Goal: Information Seeking & Learning: Learn about a topic

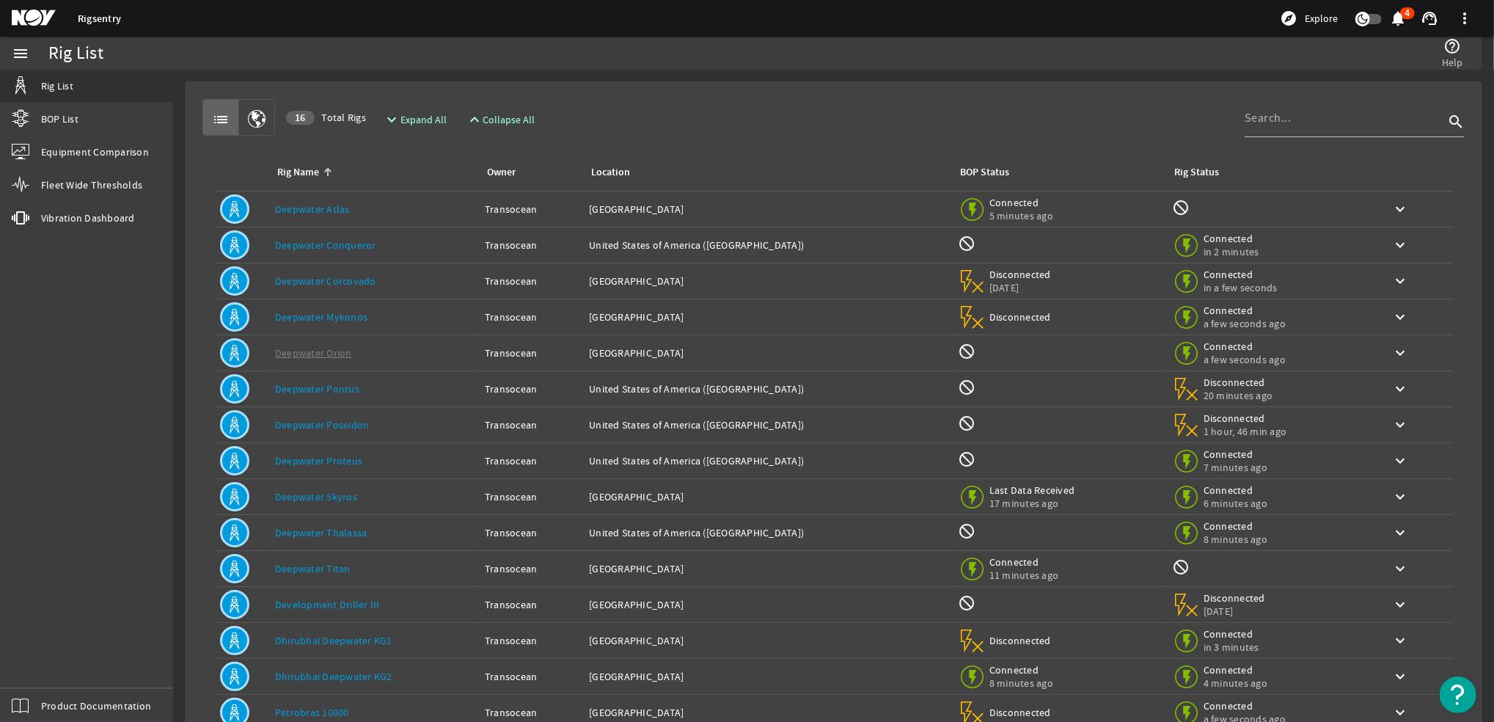
click at [321, 530] on link "Deepwater Thalassa" at bounding box center [321, 532] width 92 height 13
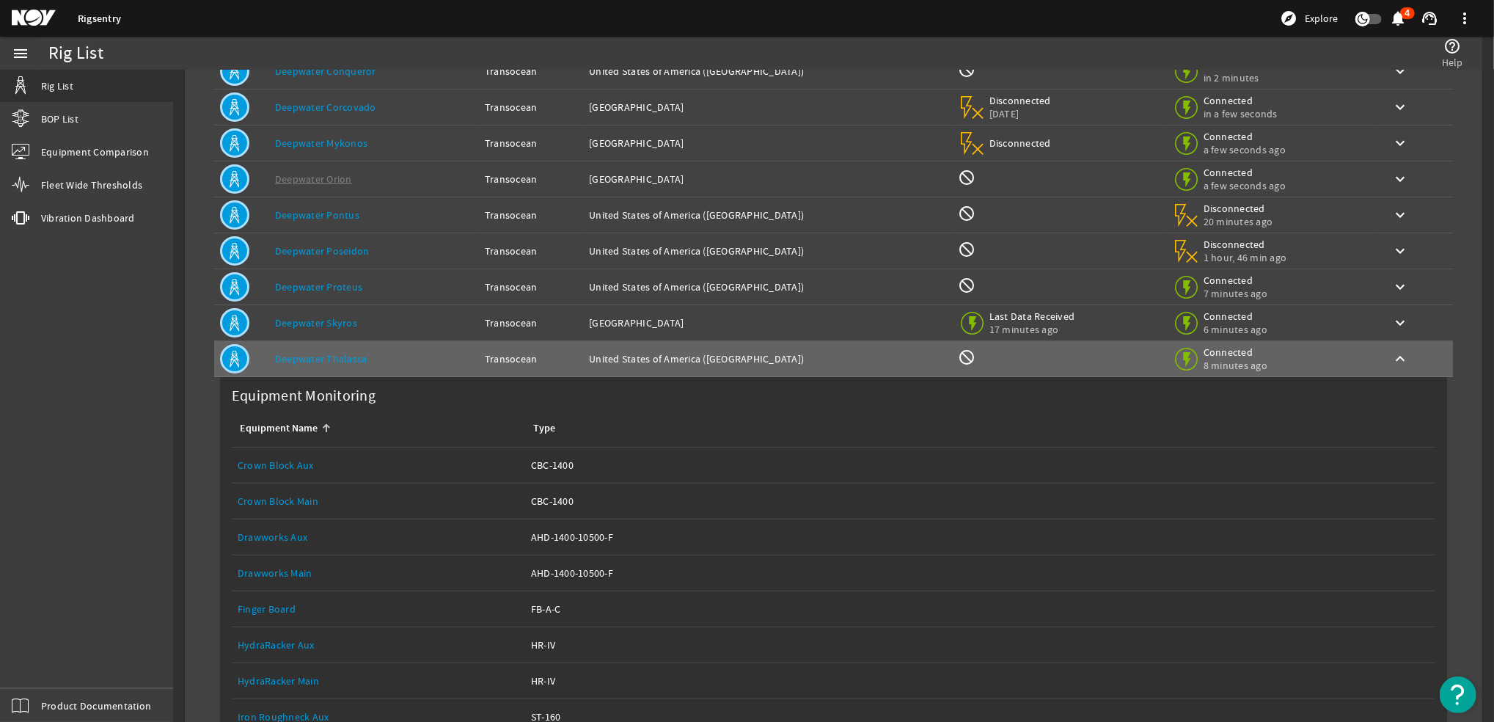
scroll to position [195, 0]
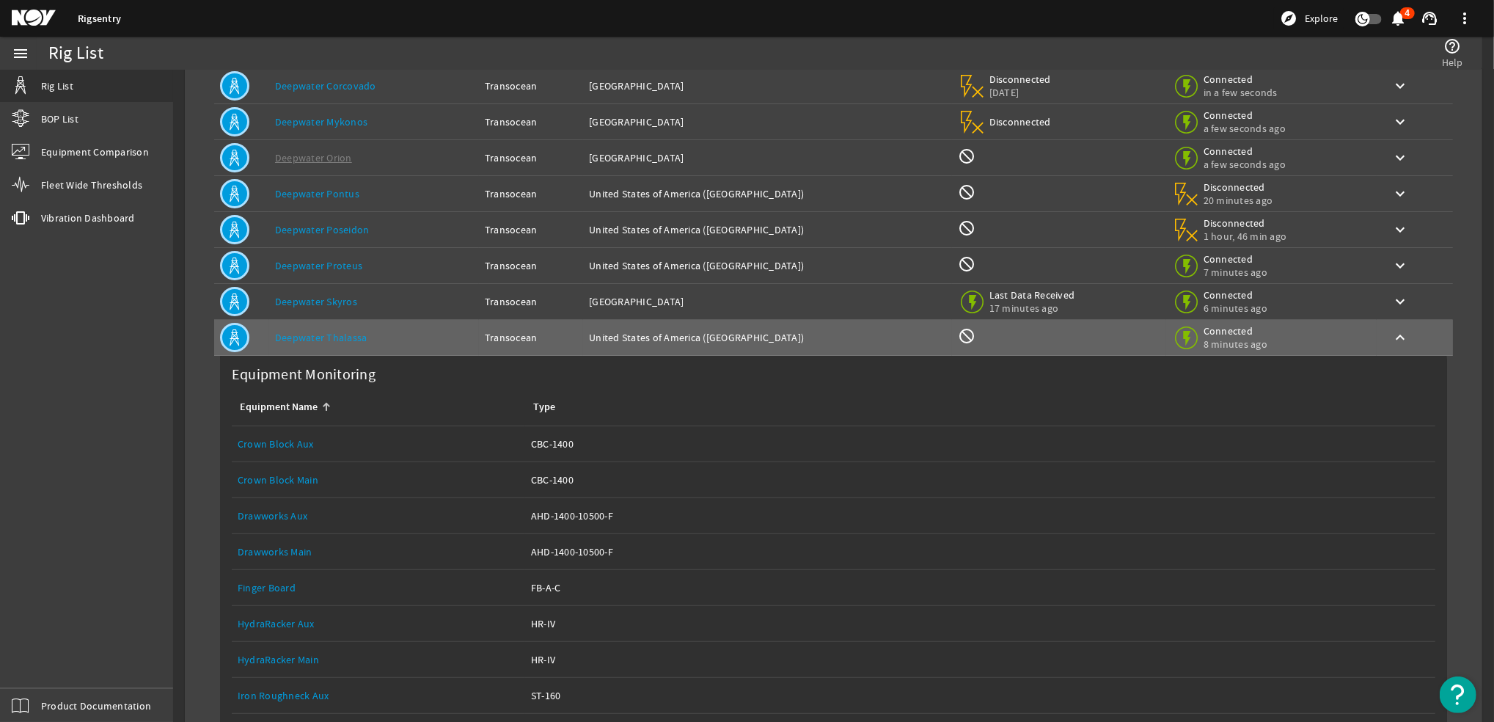
click at [273, 549] on link "Drawworks Main" at bounding box center [275, 551] width 75 height 13
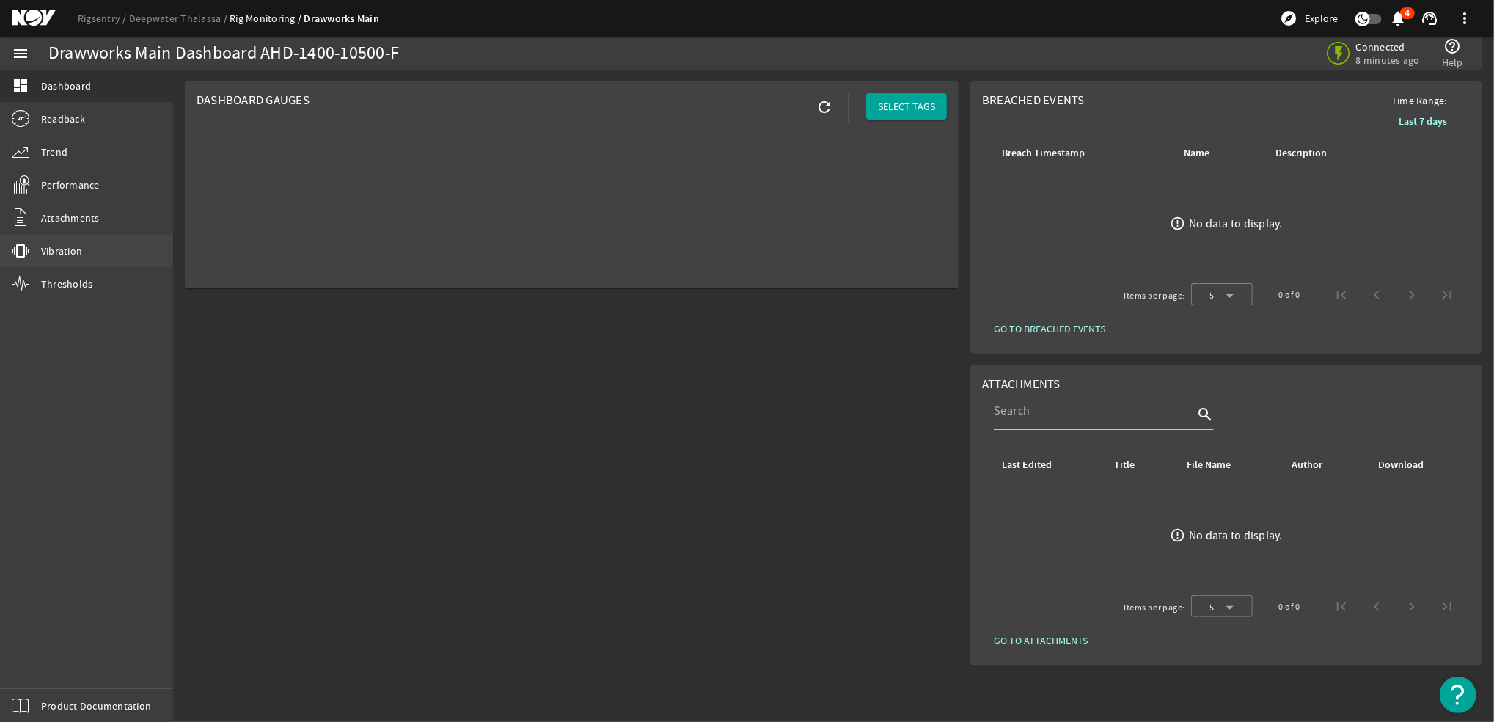
click at [59, 249] on span "Vibration" at bounding box center [61, 251] width 41 height 15
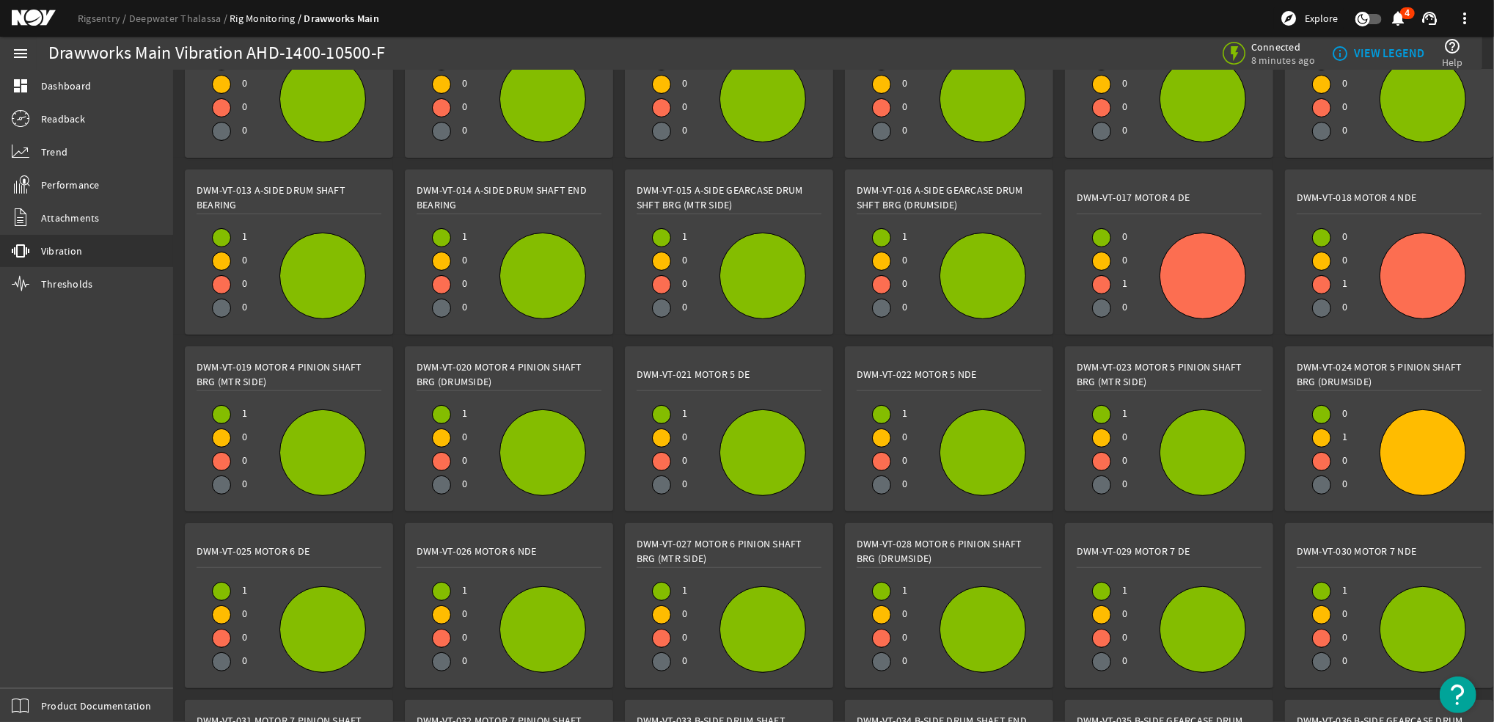
scroll to position [293, 0]
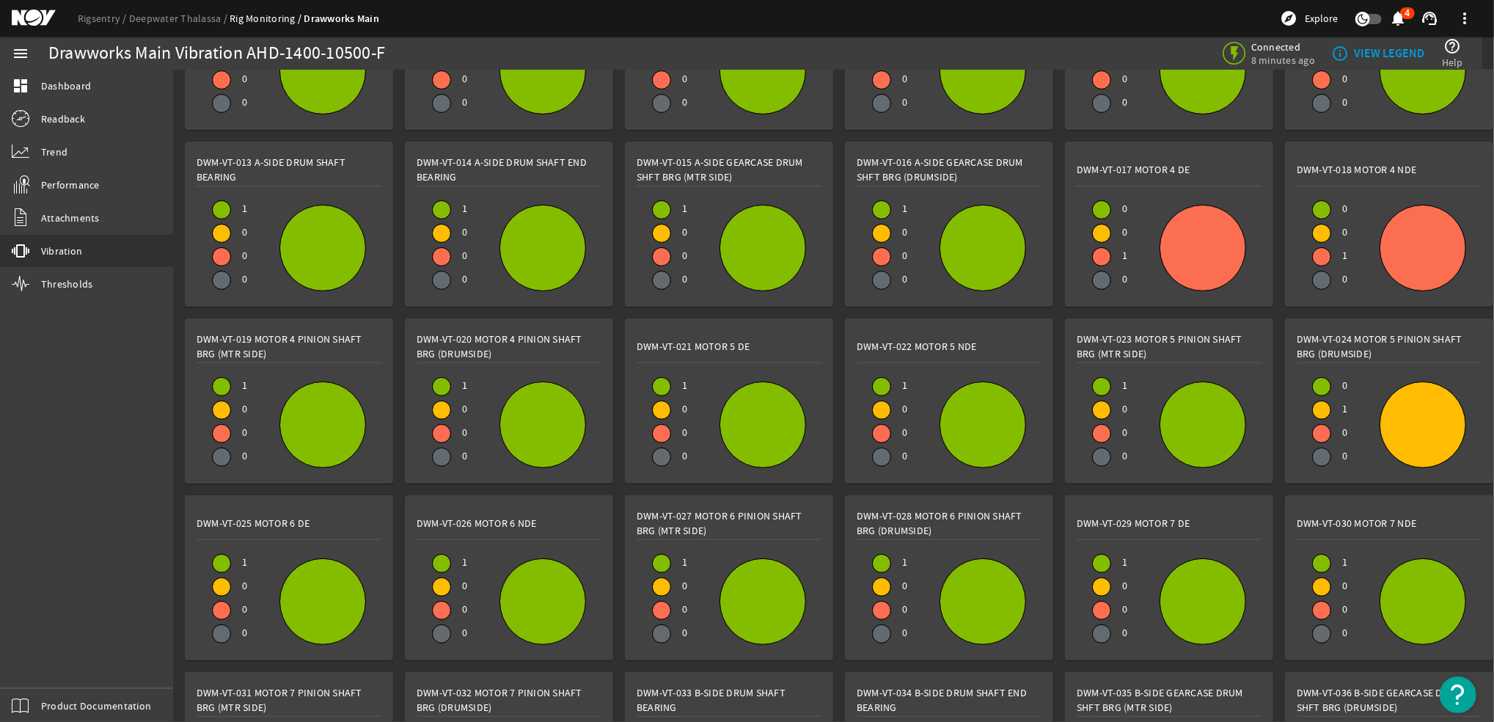
click at [1160, 290] on div at bounding box center [1202, 247] width 85 height 85
drag, startPoint x: 530, startPoint y: 427, endPoint x: 500, endPoint y: 410, distance: 33.8
click at [1077, 295] on div "0 0 1 0" at bounding box center [1169, 248] width 185 height 94
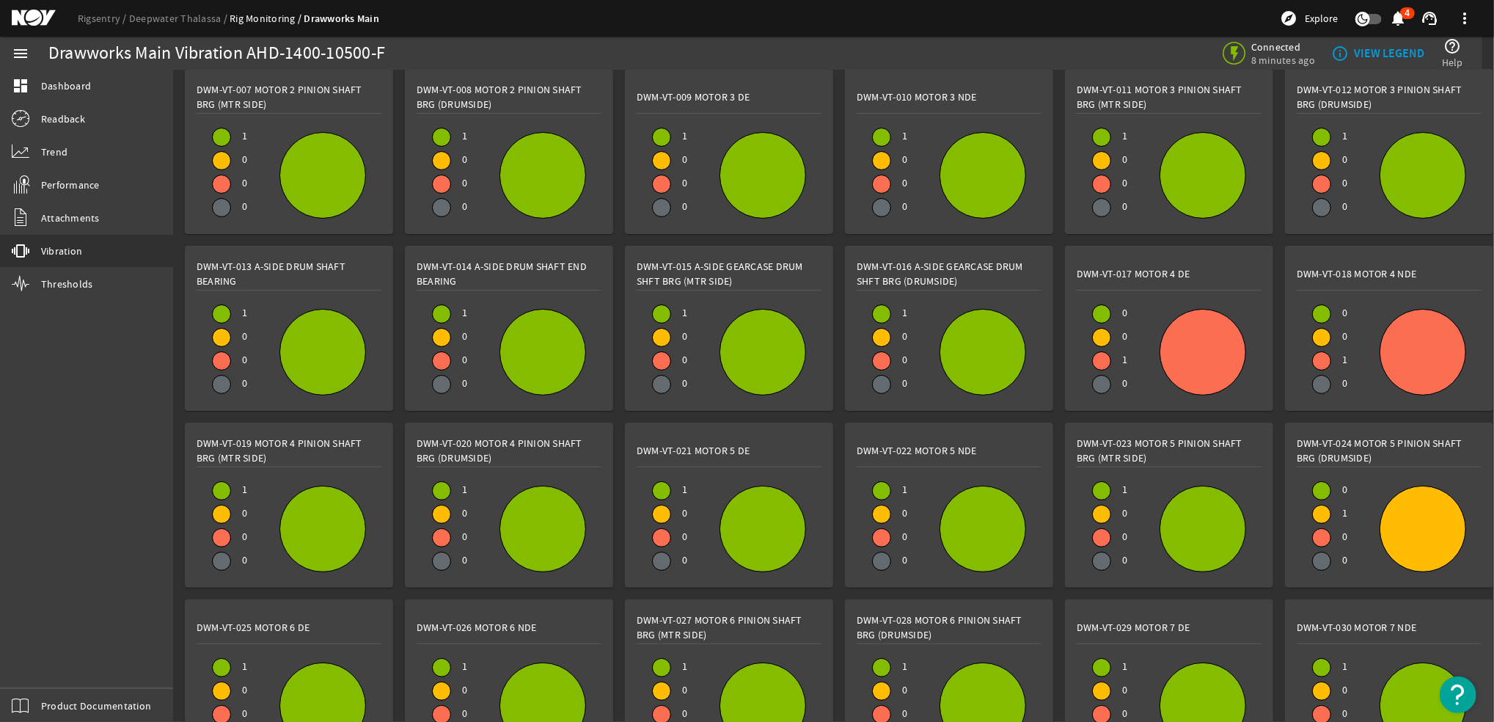
scroll to position [0, 0]
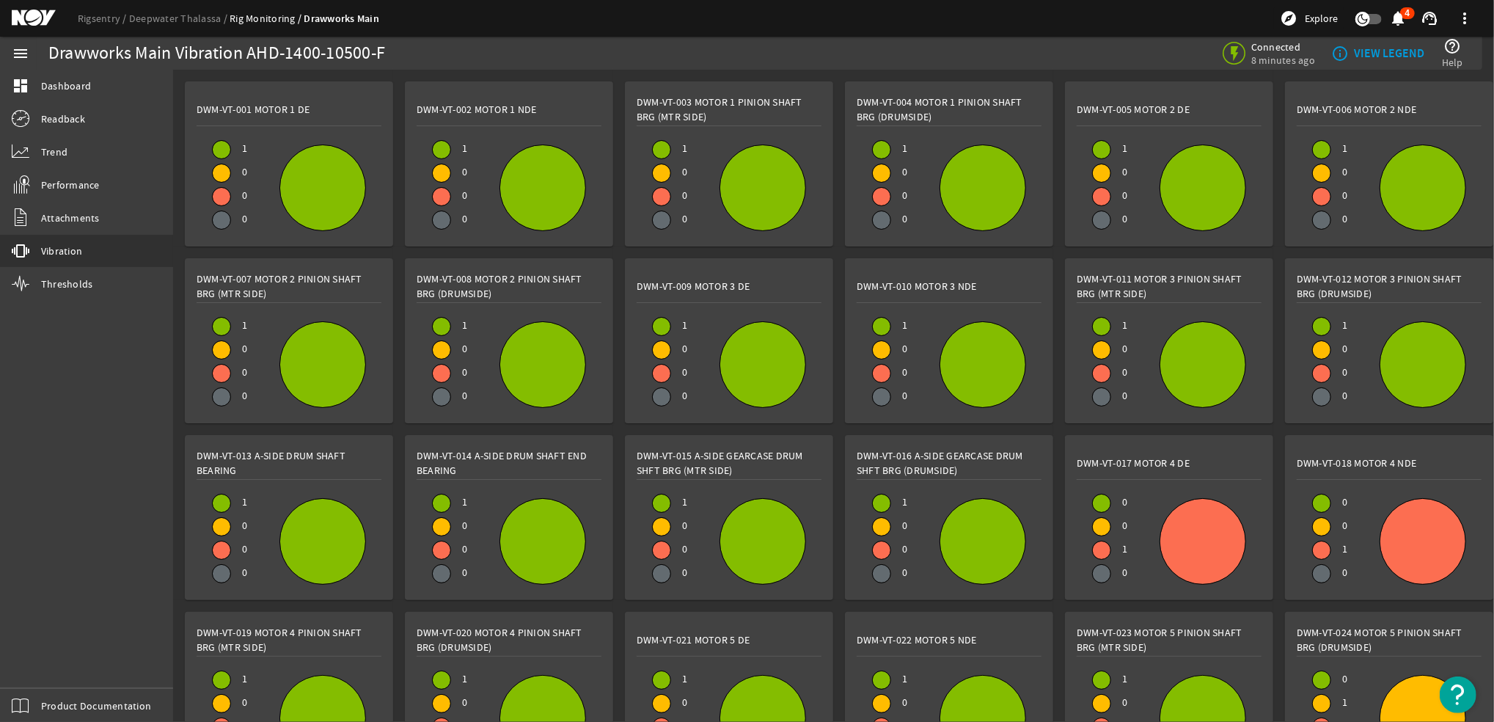
click at [885, 220] on div at bounding box center [882, 220] width 18 height 18
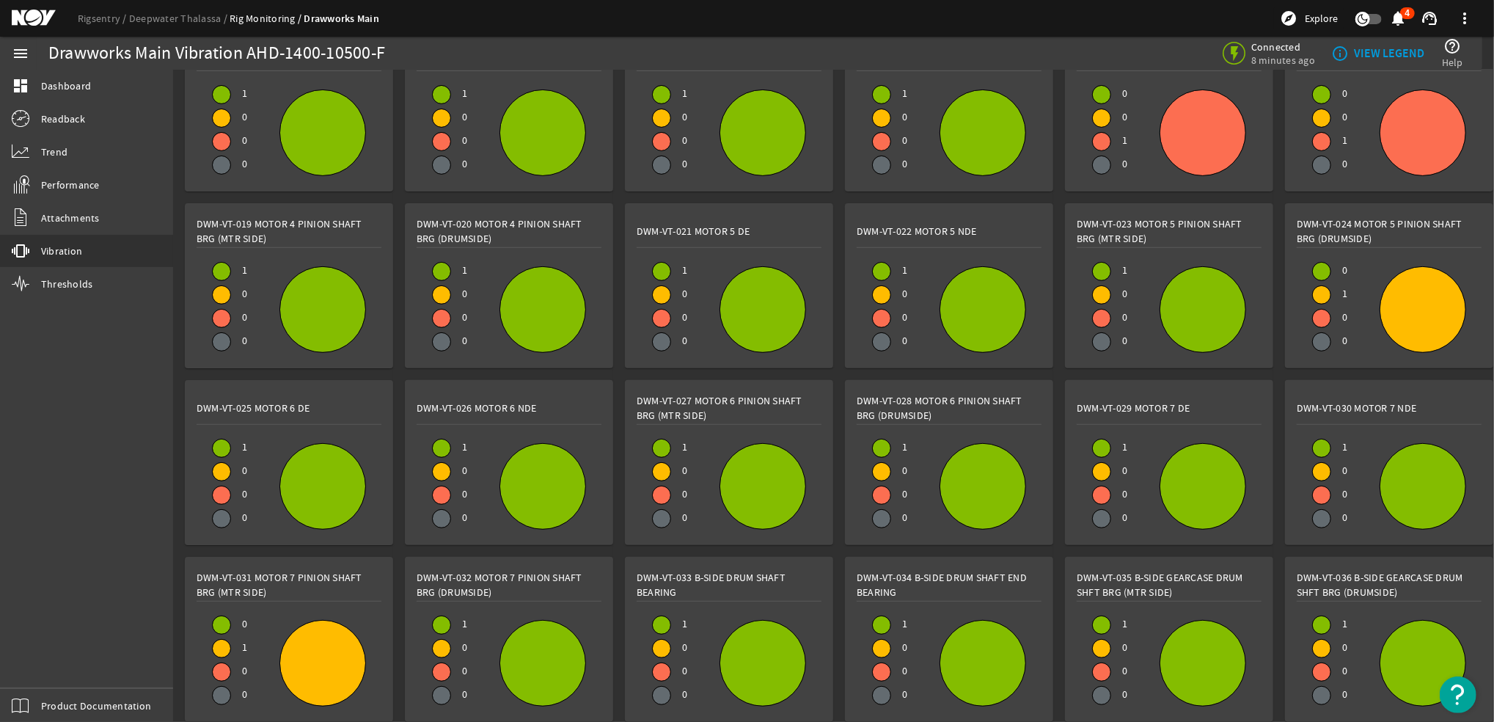
scroll to position [761, 0]
click at [41, 279] on span "Thresholds" at bounding box center [67, 284] width 52 height 15
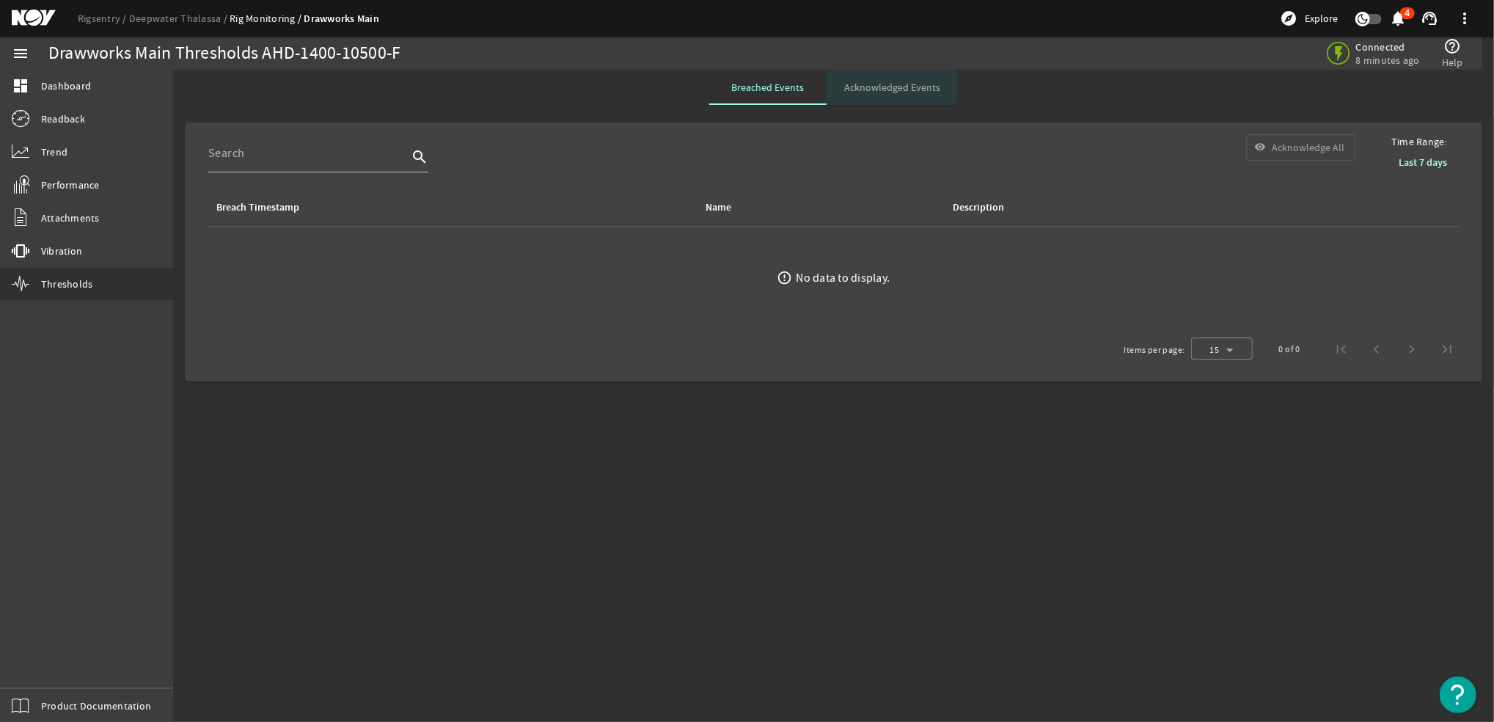
click at [890, 84] on span "Acknowledged Events" at bounding box center [892, 87] width 96 height 10
click at [79, 238] on link "vibration Vibration" at bounding box center [86, 251] width 173 height 32
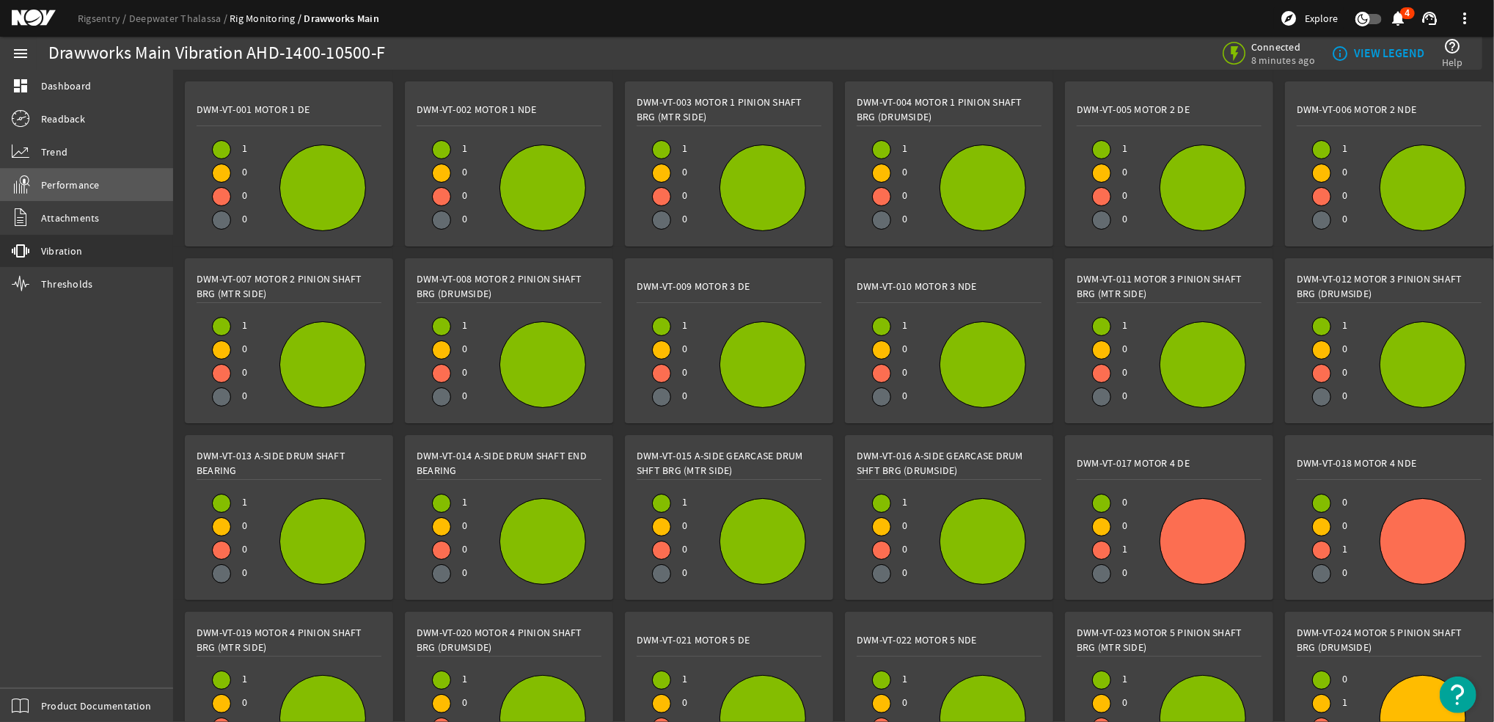
click at [73, 180] on span "Performance" at bounding box center [70, 185] width 59 height 15
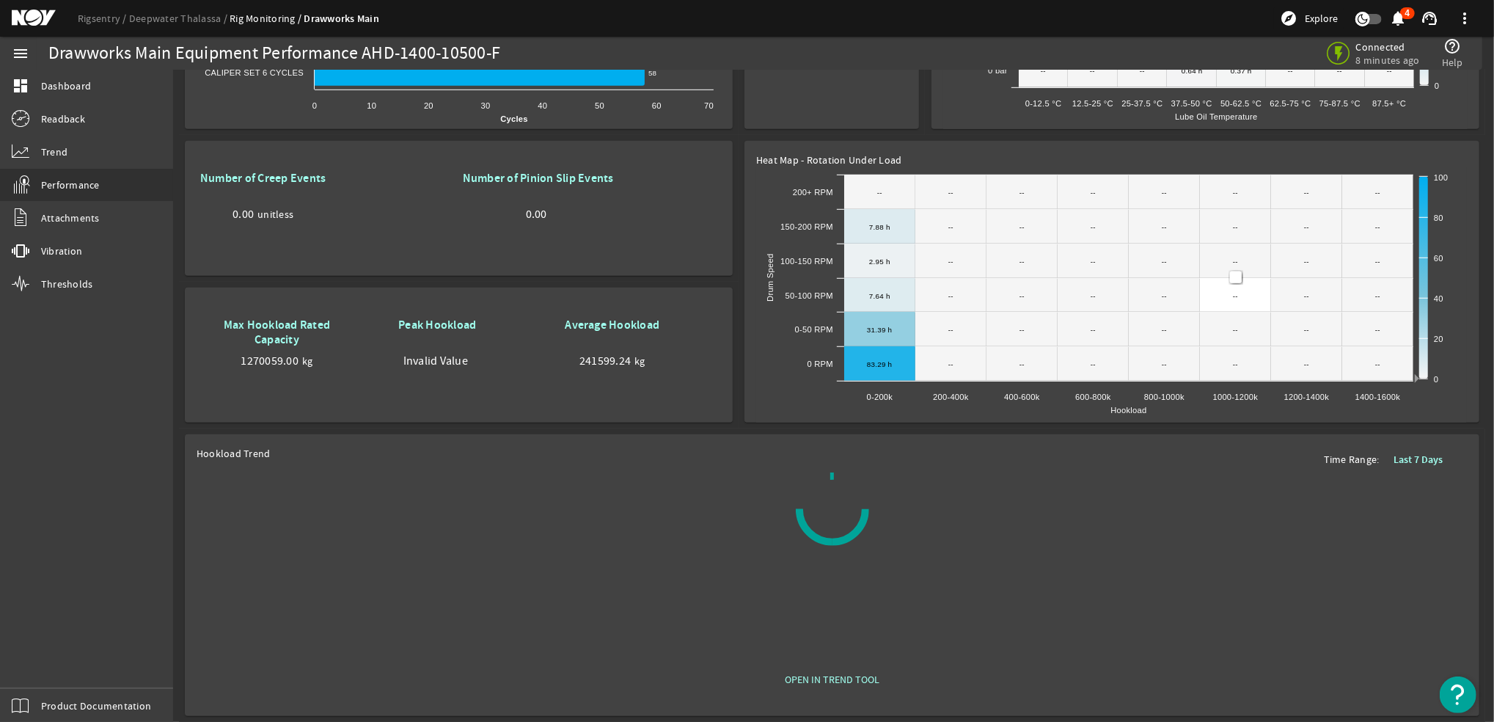
scroll to position [213, 0]
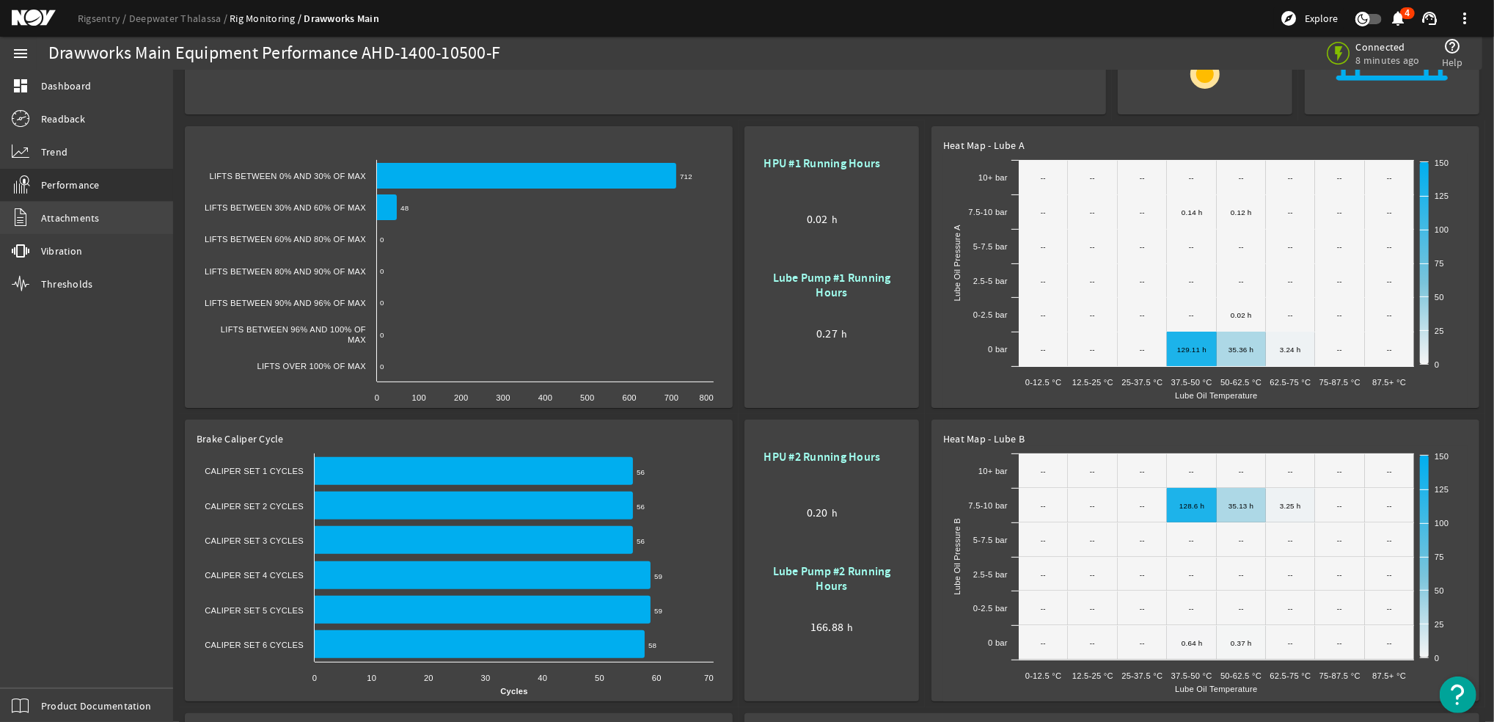
click at [79, 219] on span "Attachments" at bounding box center [70, 218] width 59 height 15
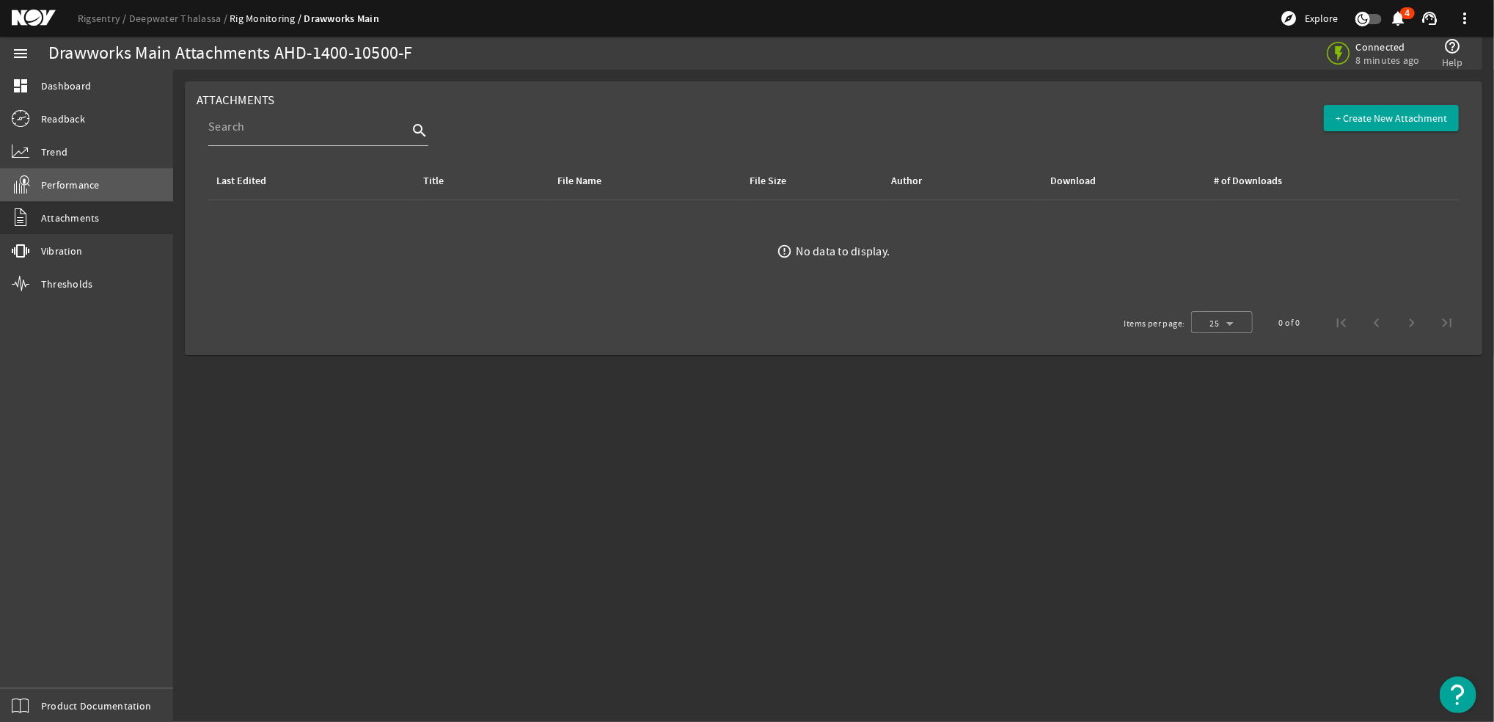
click at [82, 182] on span "Performance" at bounding box center [70, 185] width 59 height 15
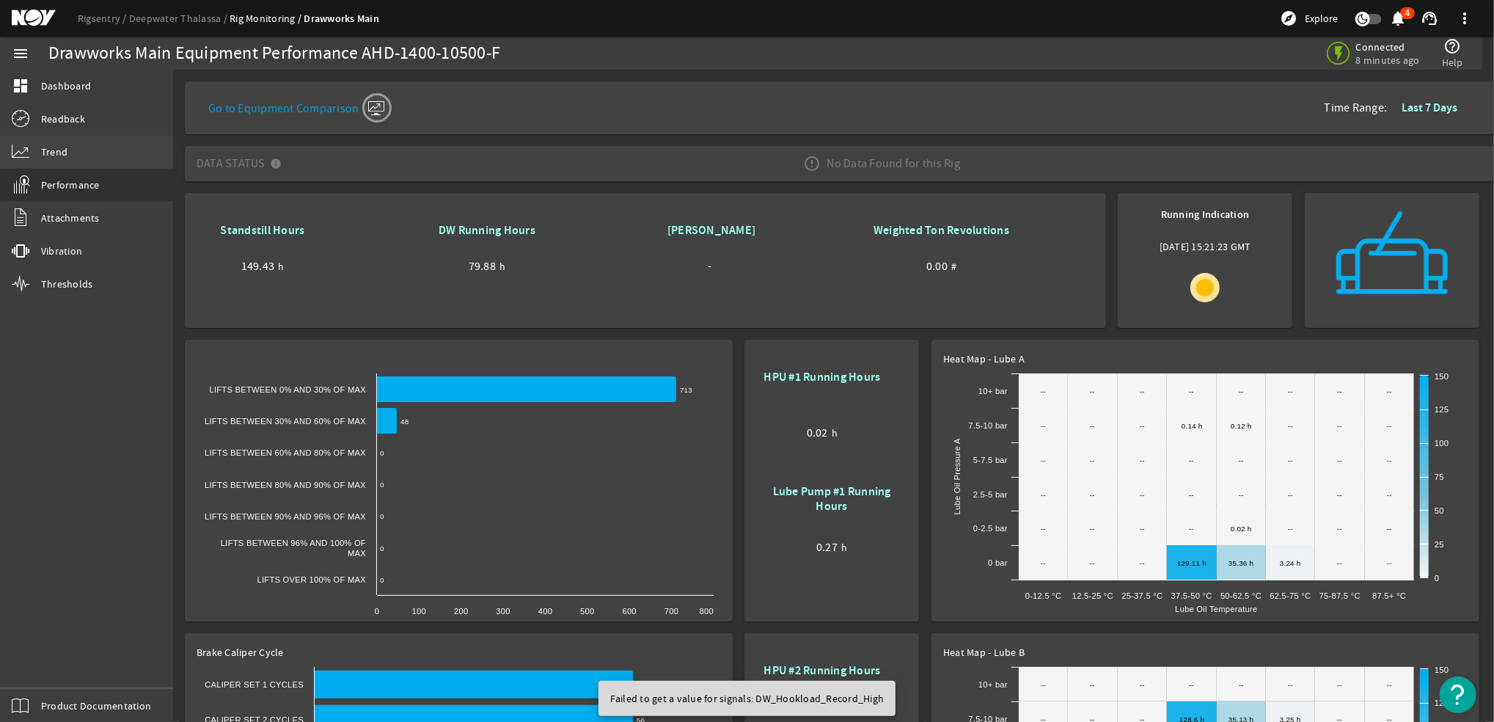
click at [47, 156] on span "Trend" at bounding box center [54, 152] width 26 height 15
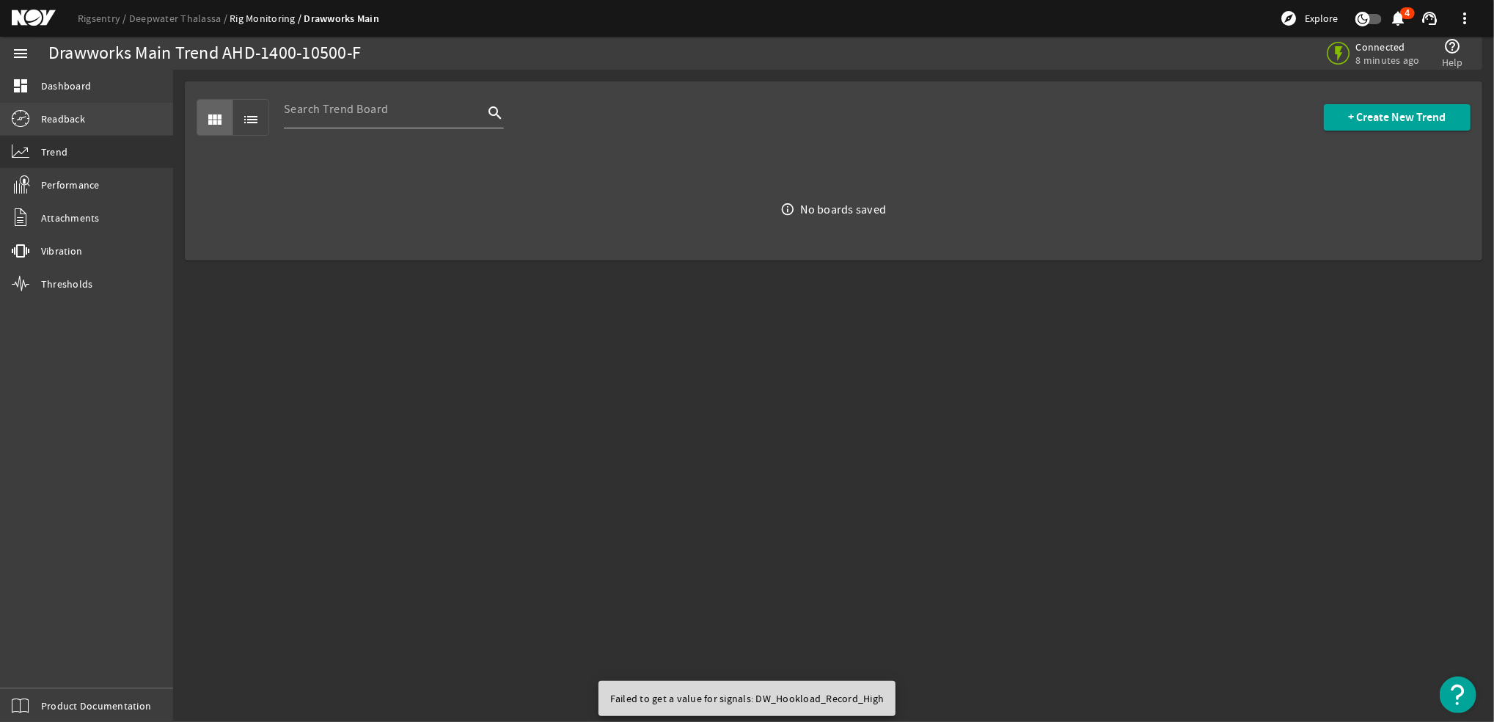
click at [56, 115] on span "Readback" at bounding box center [63, 118] width 44 height 15
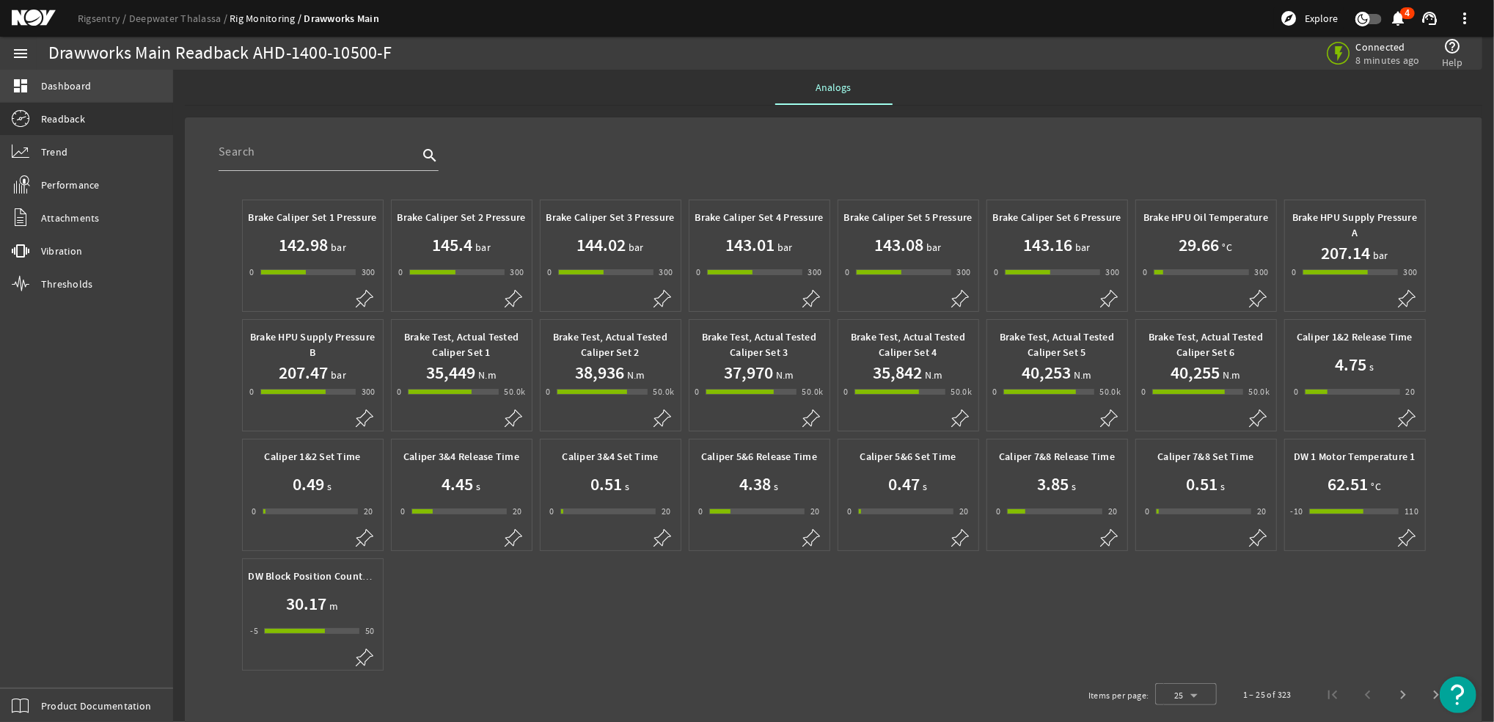
click at [54, 82] on span "Dashboard" at bounding box center [66, 85] width 50 height 15
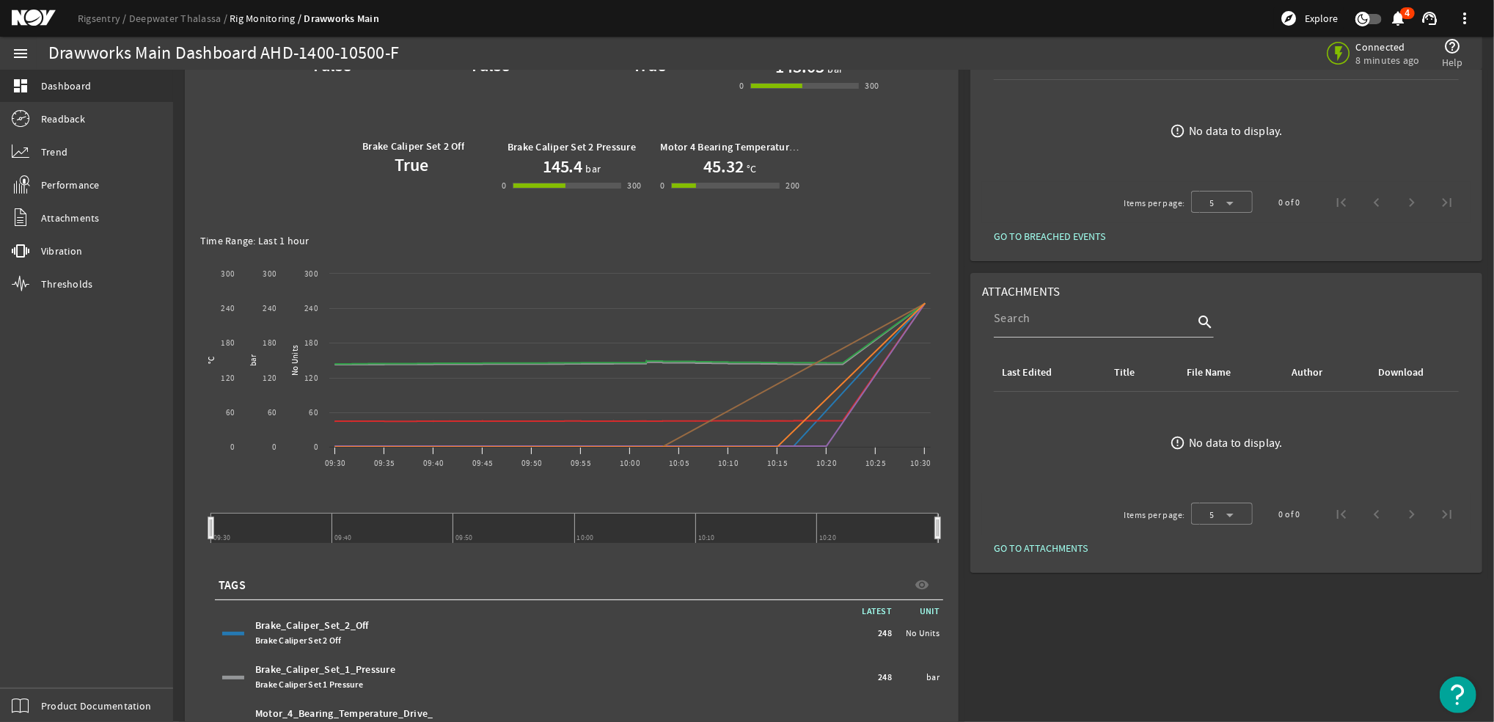
scroll to position [379, 0]
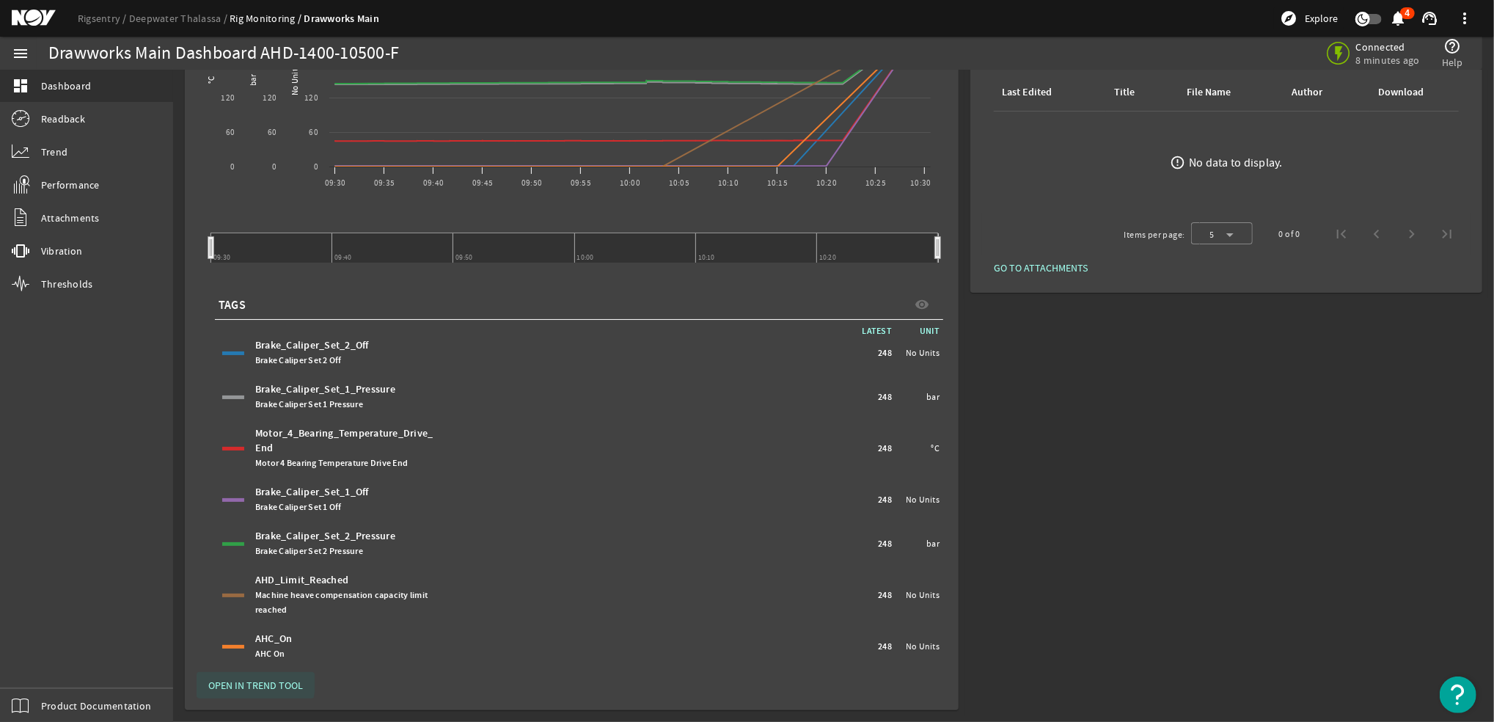
click at [254, 684] on span "OPEN IN TREND TOOL" at bounding box center [255, 685] width 95 height 15
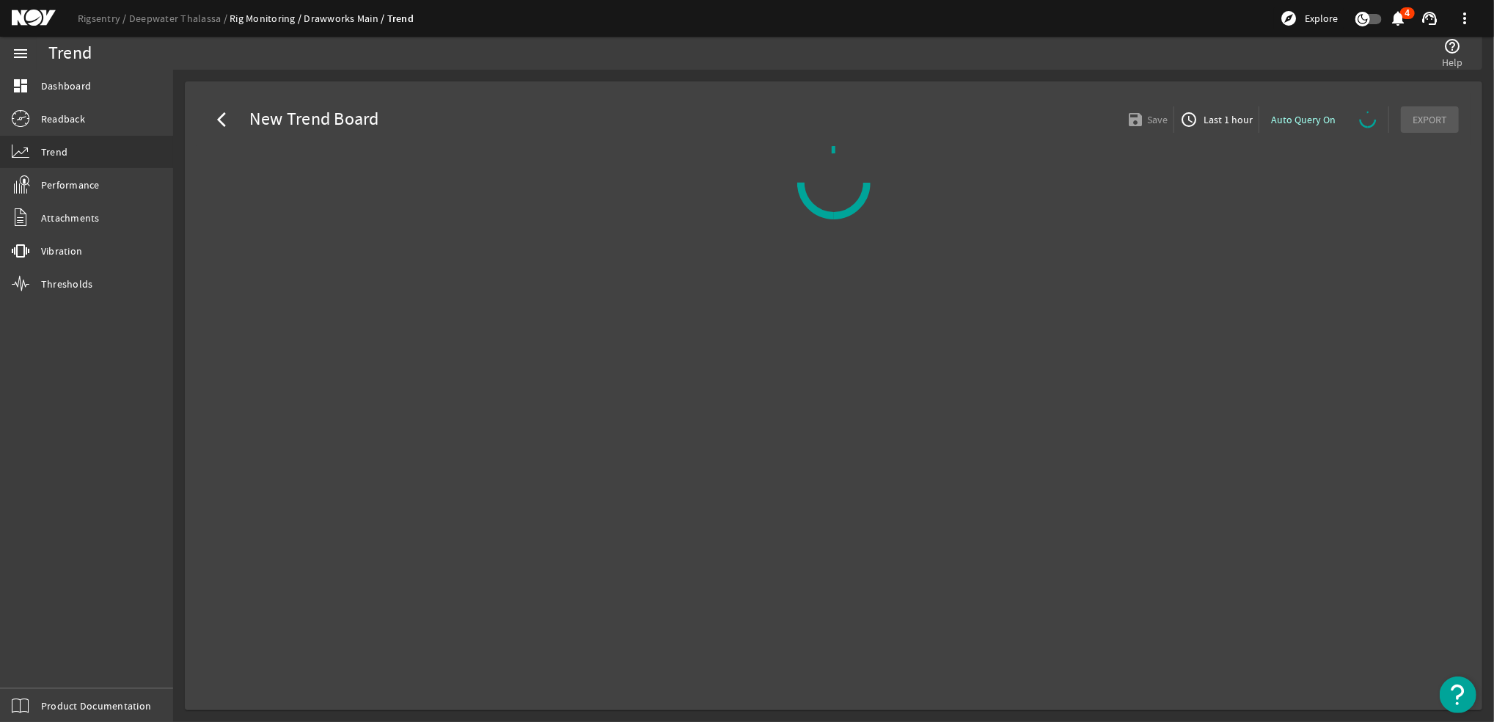
select select "ALL"
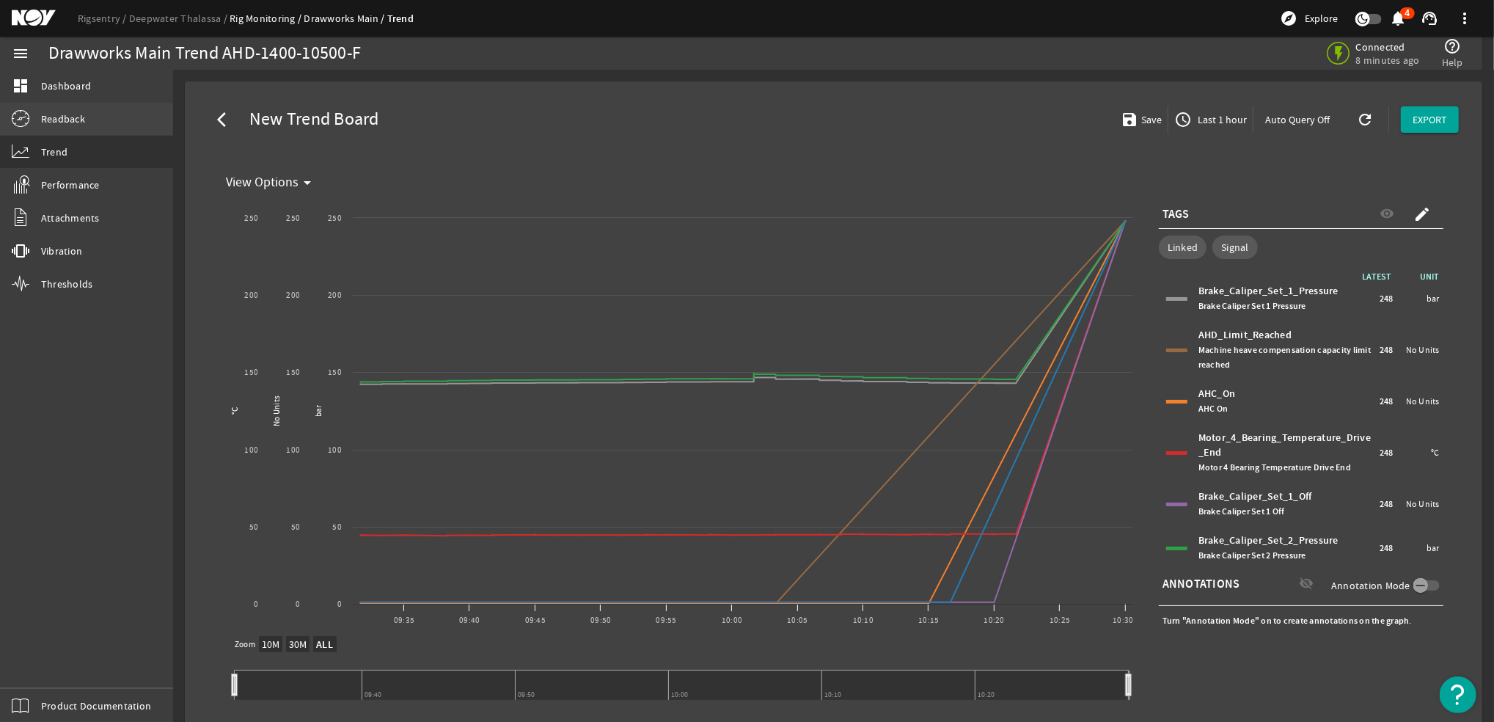
click at [86, 118] on link "Readback" at bounding box center [86, 119] width 173 height 32
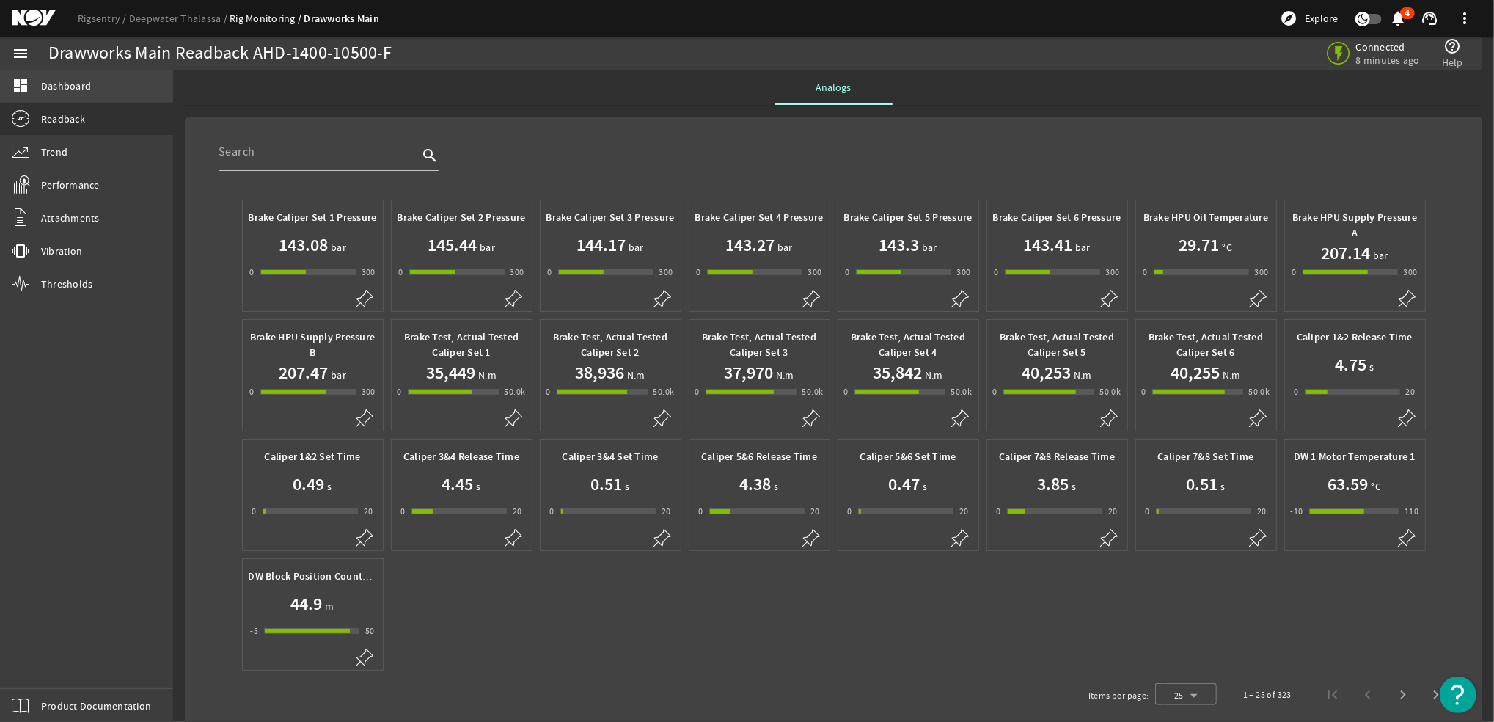
click at [66, 85] on span "Dashboard" at bounding box center [66, 85] width 50 height 15
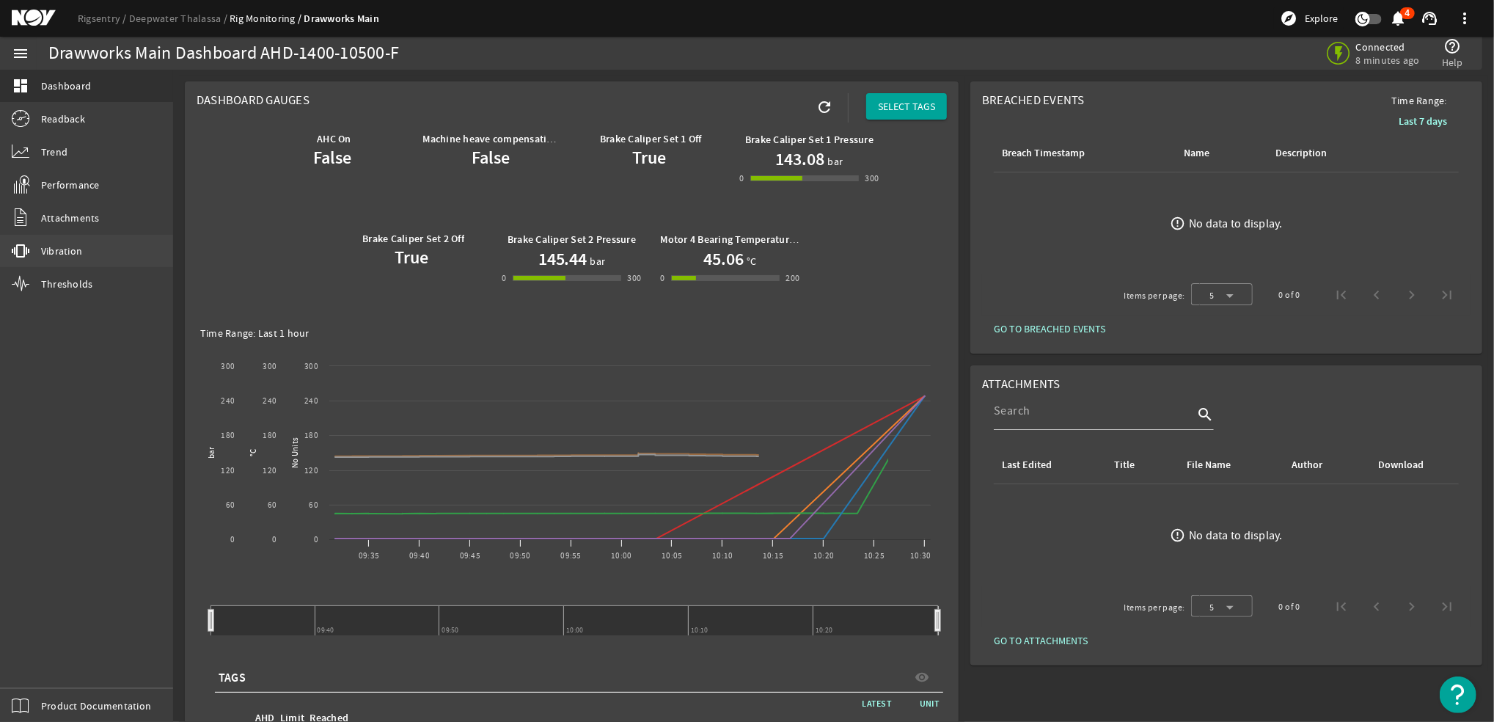
click at [48, 255] on span "Vibration" at bounding box center [61, 251] width 41 height 15
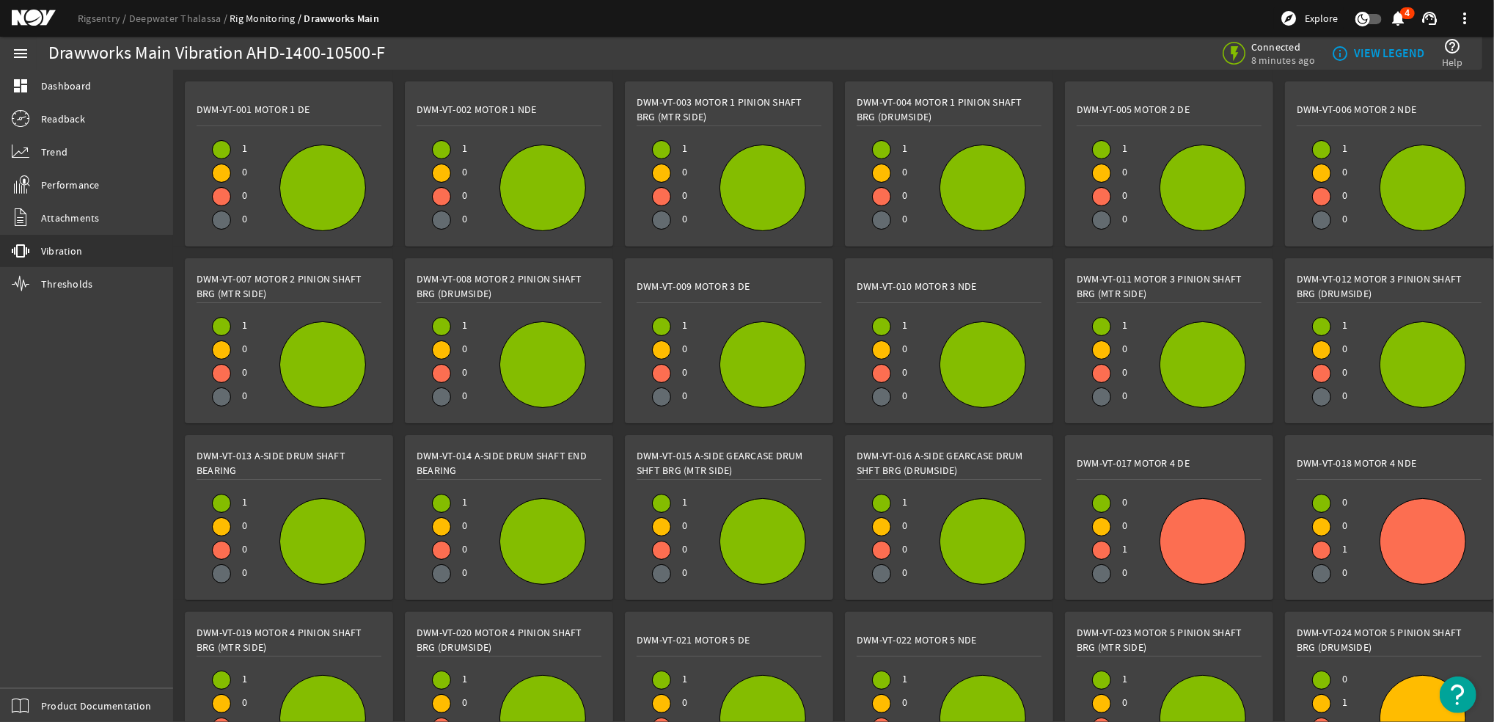
click at [1374, 49] on b "VIEW LEGEND" at bounding box center [1389, 53] width 70 height 15
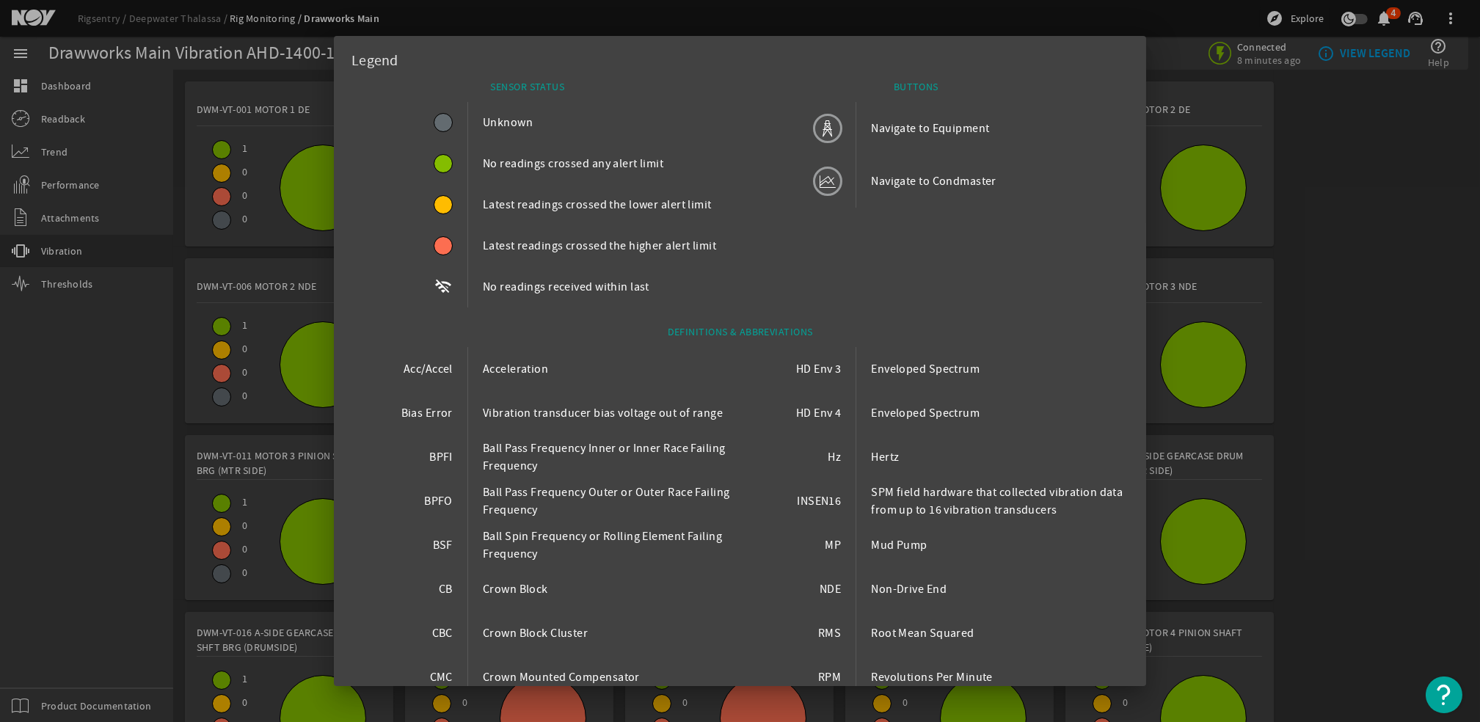
click at [720, 335] on div "DEFINITIONS & ABBREVIATIONS" at bounding box center [739, 327] width 777 height 40
click at [1453, 291] on div at bounding box center [740, 361] width 1480 height 722
